Goal: Information Seeking & Learning: Learn about a topic

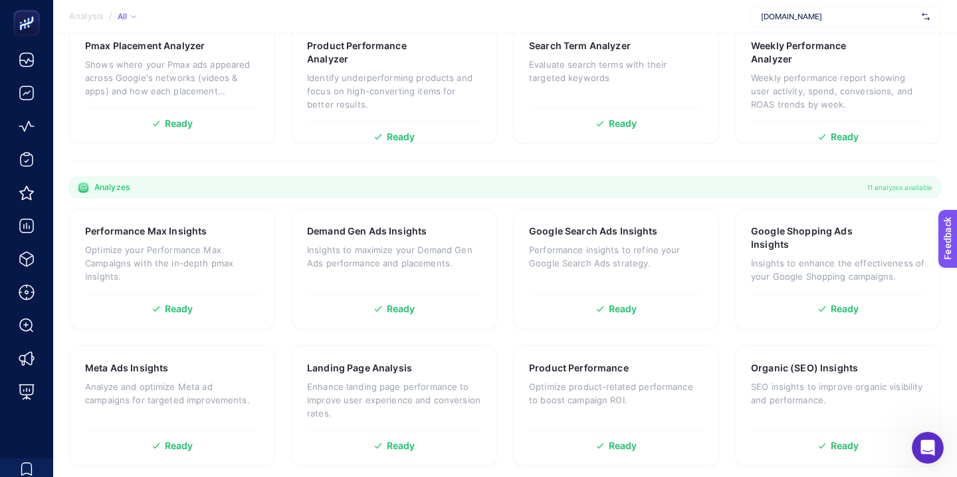
scroll to position [276, 0]
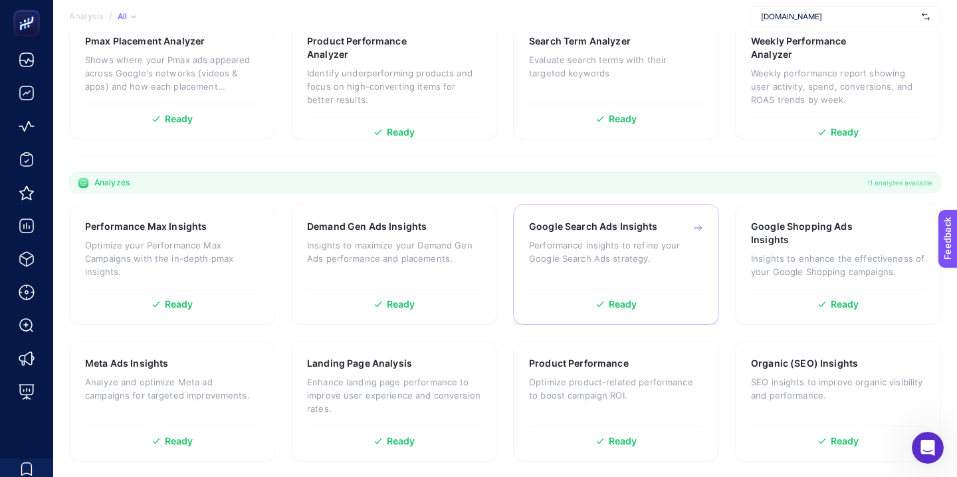
click at [633, 301] on span "Ready" at bounding box center [623, 304] width 29 height 9
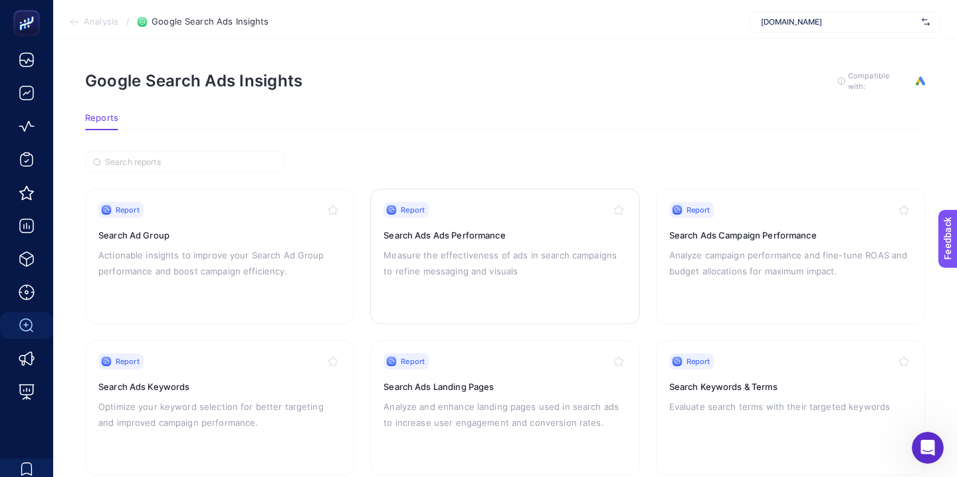
click at [504, 251] on p "Measure the effectiveness of ads in search campaigns to refine messaging and vi…" at bounding box center [505, 263] width 243 height 32
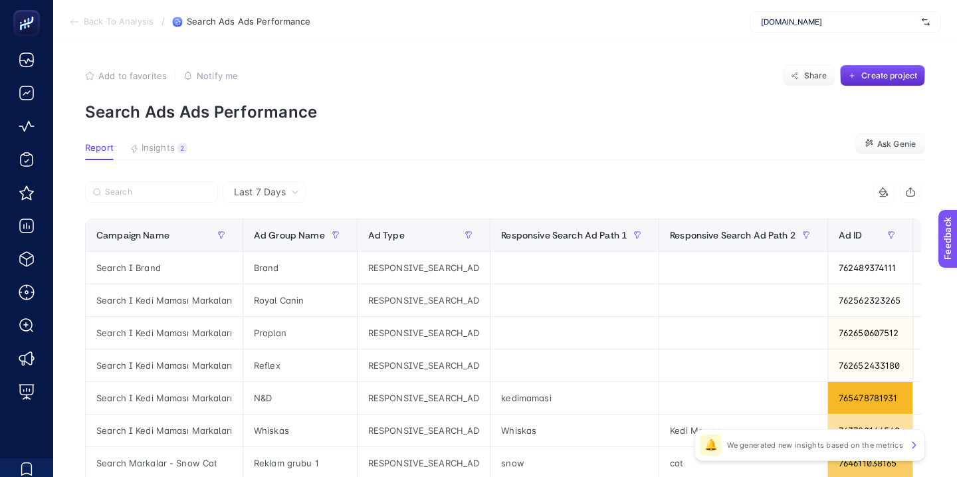
click at [162, 153] on span "Insights" at bounding box center [158, 148] width 33 height 11
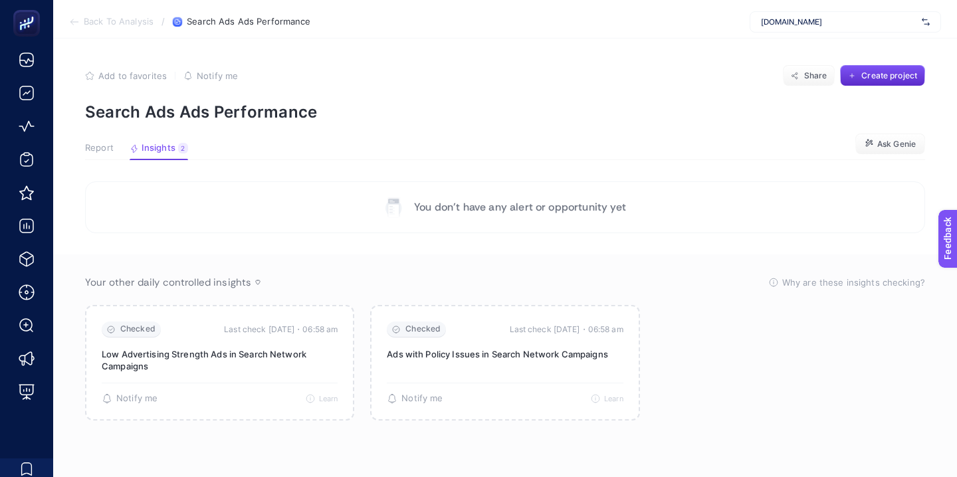
click at [106, 146] on span "Report" at bounding box center [99, 148] width 29 height 11
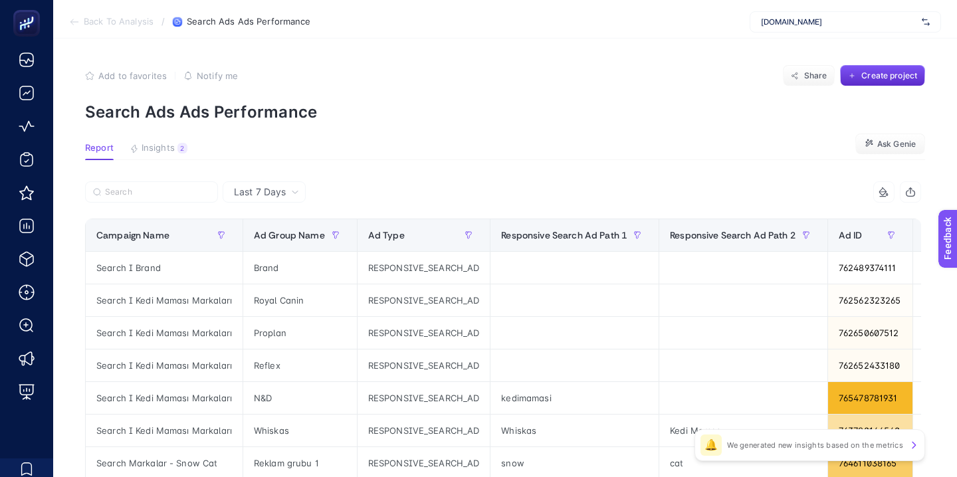
click at [126, 21] on span "Back To Analysis" at bounding box center [119, 22] width 70 height 11
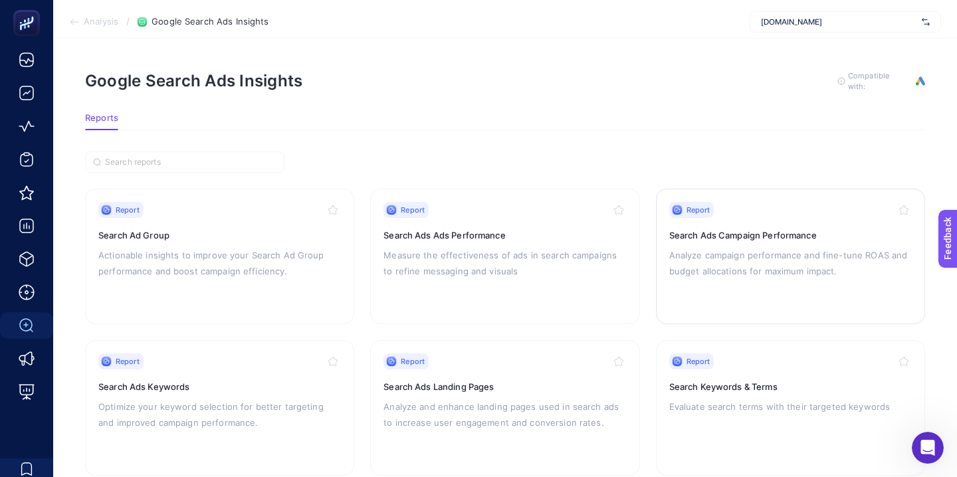
click at [703, 259] on p "Analyze campaign performance and fine-tune ROAS and budget allocations for maxi…" at bounding box center [791, 263] width 243 height 32
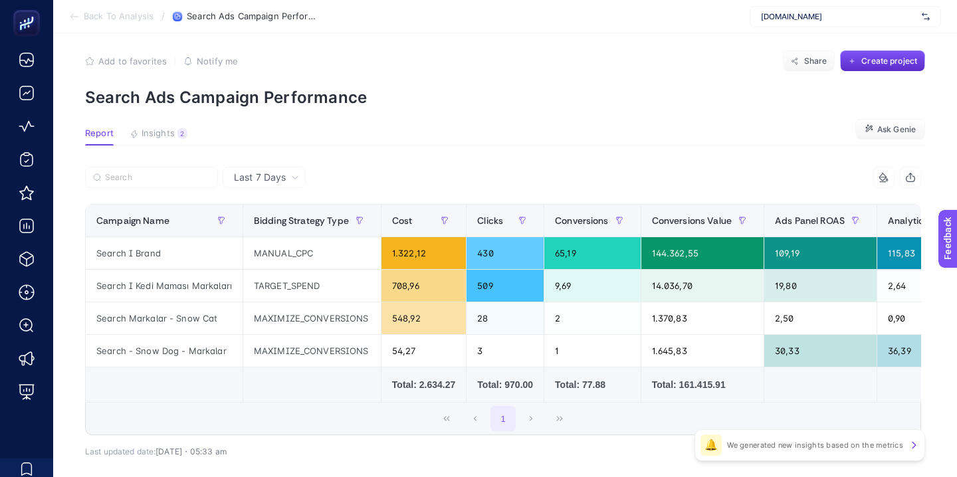
scroll to position [17, 0]
